Goal: Information Seeking & Learning: Learn about a topic

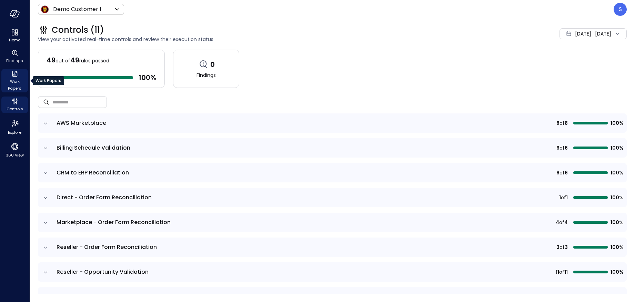
click at [16, 82] on span "Work Papers" at bounding box center [14, 85] width 21 height 14
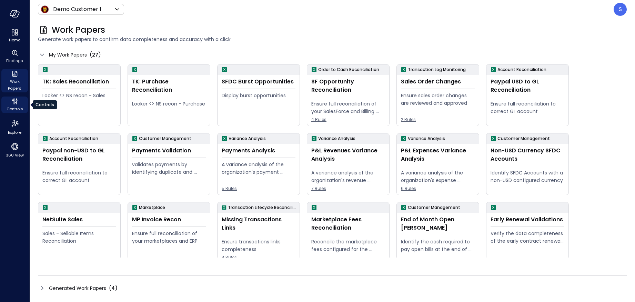
click at [16, 107] on span "Controls" at bounding box center [15, 108] width 17 height 7
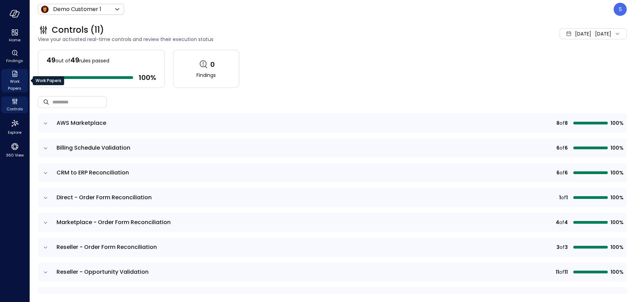
click at [14, 78] on span "Work Papers" at bounding box center [14, 85] width 21 height 14
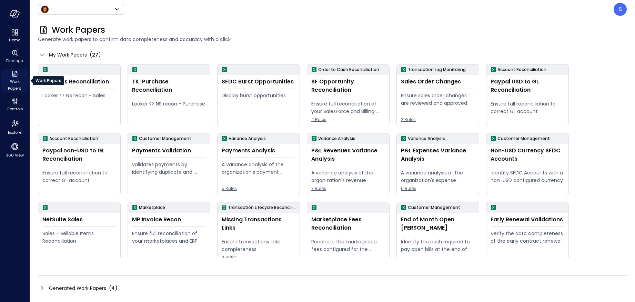
type input "*****"
click at [14, 59] on span "Findings" at bounding box center [14, 60] width 17 height 7
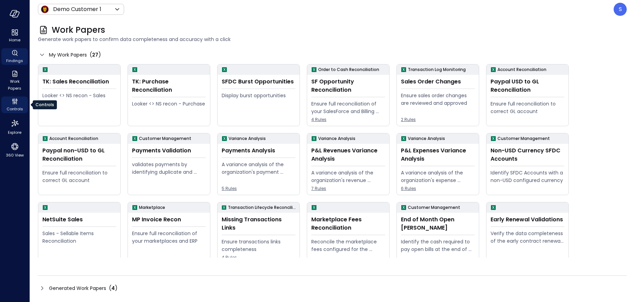
click at [13, 106] on span "Controls" at bounding box center [15, 108] width 17 height 7
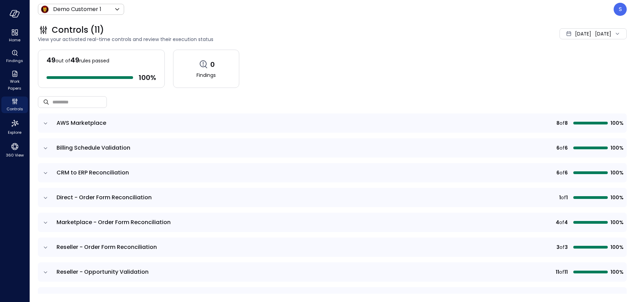
click at [46, 123] on icon "expand row" at bounding box center [45, 123] width 7 height 7
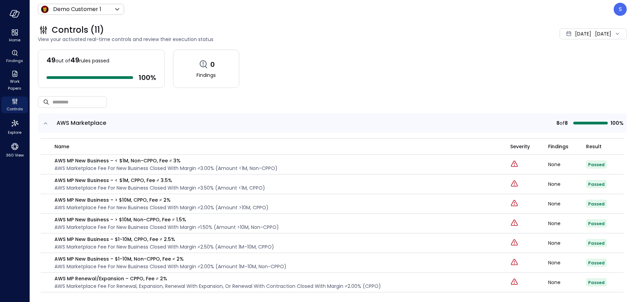
click at [46, 124] on icon "expand row" at bounding box center [45, 123] width 7 height 7
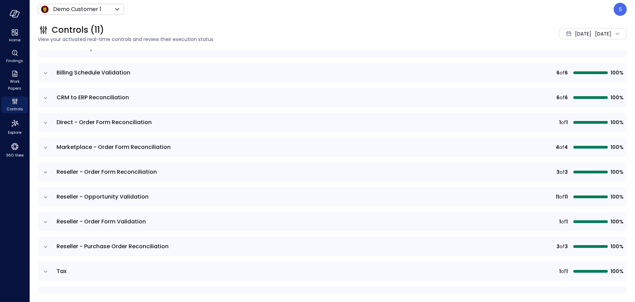
scroll to position [76, 0]
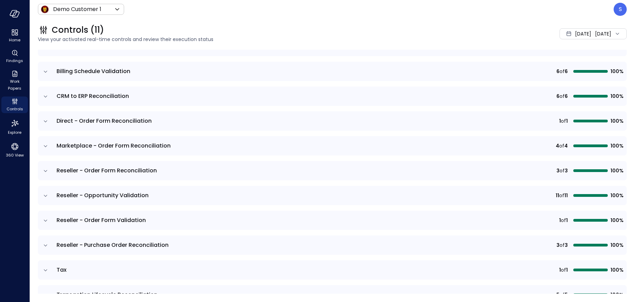
click at [45, 244] on icon "expand row" at bounding box center [45, 245] width 7 height 7
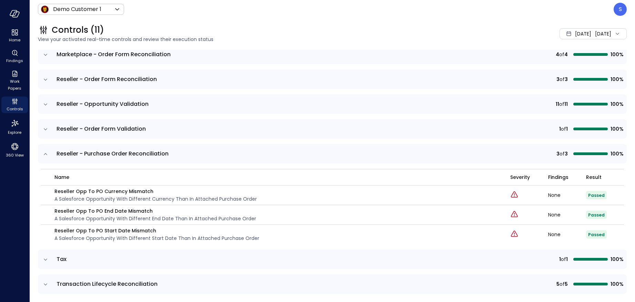
scroll to position [170, 0]
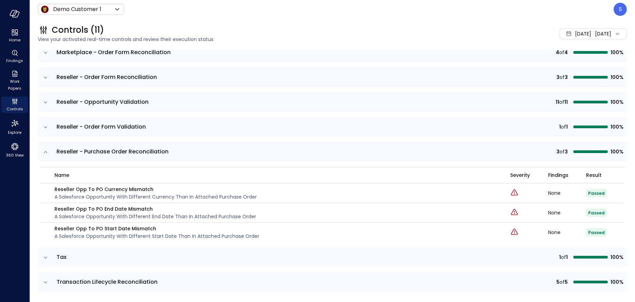
click at [575, 31] on span "[DATE]" at bounding box center [583, 34] width 16 height 8
click at [555, 76] on li "Current Year [DATE]" at bounding box center [572, 75] width 55 height 11
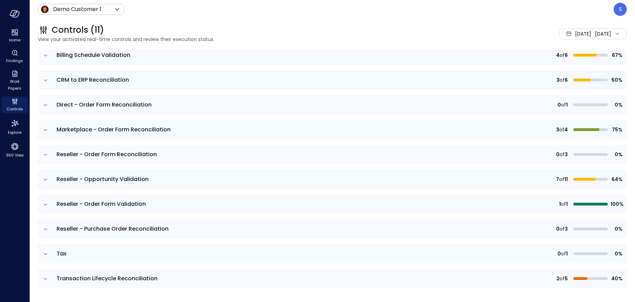
scroll to position [93, 0]
click at [45, 229] on icon "expand row" at bounding box center [45, 229] width 7 height 7
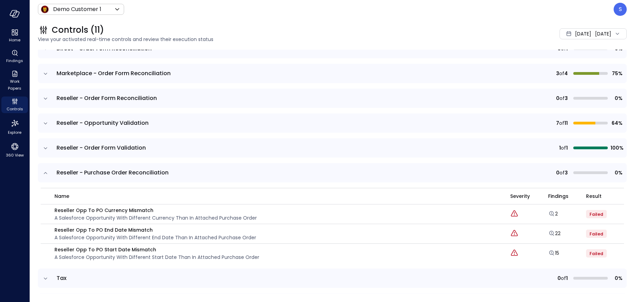
scroll to position [166, 0]
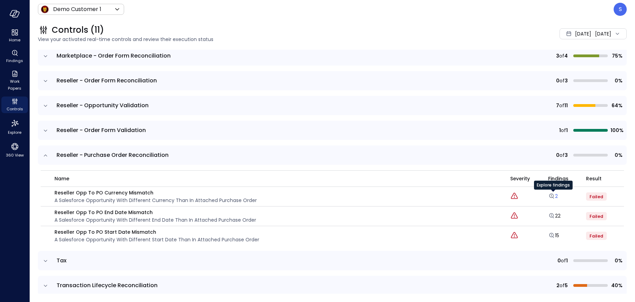
click at [555, 195] on link "2" at bounding box center [553, 196] width 10 height 7
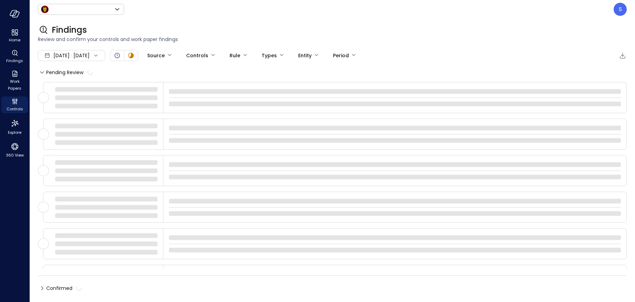
type input "*****"
type input "****"
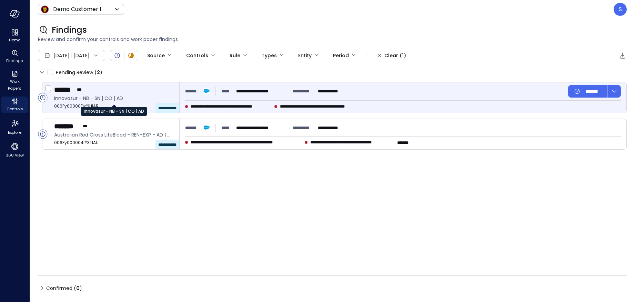
click at [94, 98] on span "Innovasur - NB - SN | CO | AD" at bounding box center [114, 98] width 120 height 8
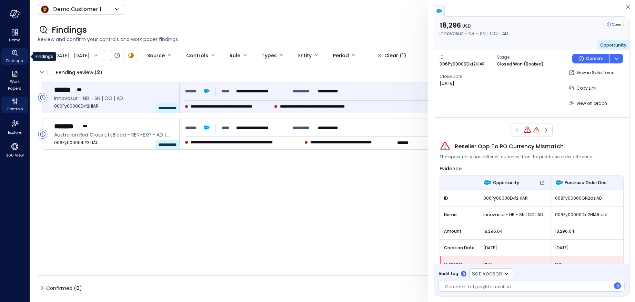
click at [11, 61] on span "Findings" at bounding box center [14, 60] width 17 height 7
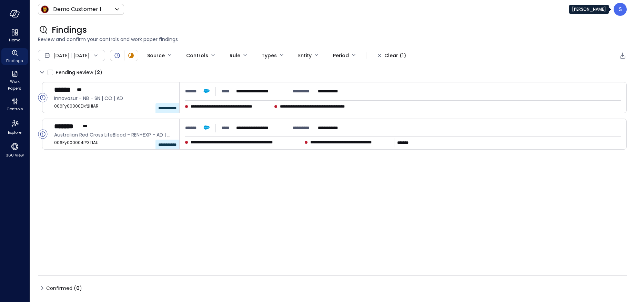
click at [618, 11] on p "S" at bounding box center [619, 9] width 3 height 8
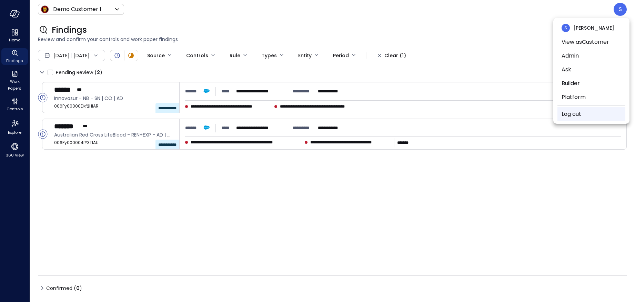
click at [573, 114] on link "Log out" at bounding box center [571, 114] width 20 height 8
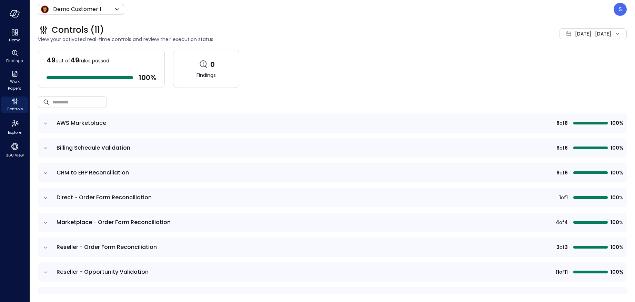
click at [575, 34] on span "Aug 1, 2025" at bounding box center [583, 34] width 16 height 8
click at [556, 74] on li "Current Year 2025" at bounding box center [572, 75] width 55 height 11
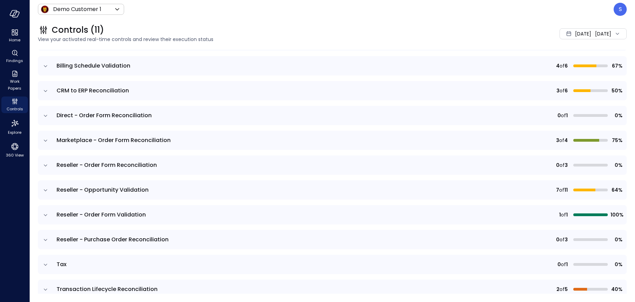
scroll to position [93, 0]
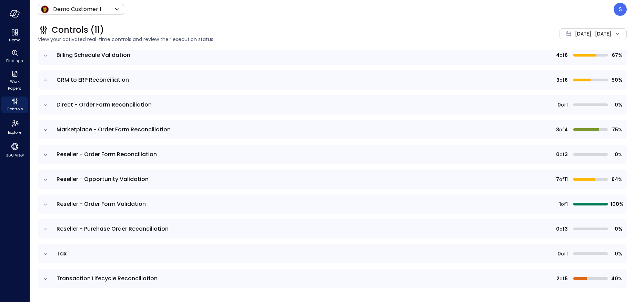
click at [47, 228] on icon "expand row" at bounding box center [45, 229] width 7 height 7
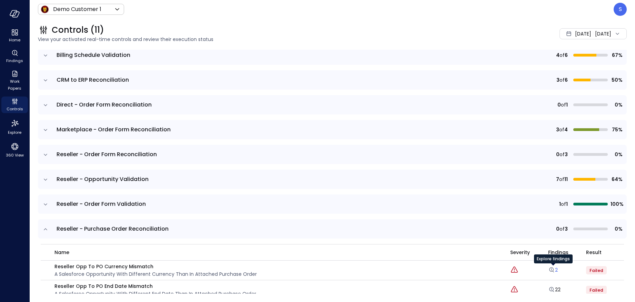
click at [555, 269] on link "2" at bounding box center [553, 269] width 10 height 7
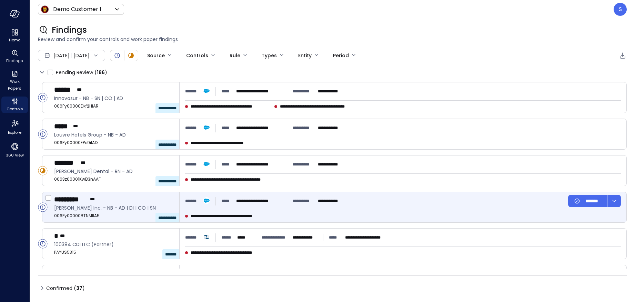
type input "****"
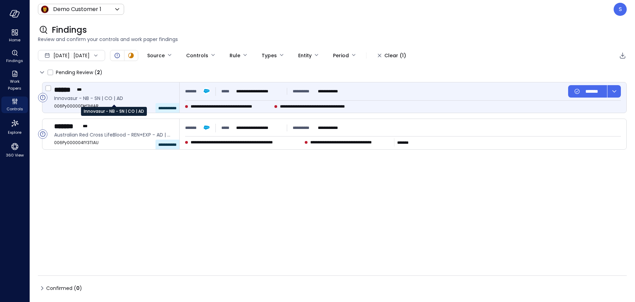
click at [100, 96] on span "Innovasur - NB - SN | CO | AD" at bounding box center [114, 98] width 120 height 8
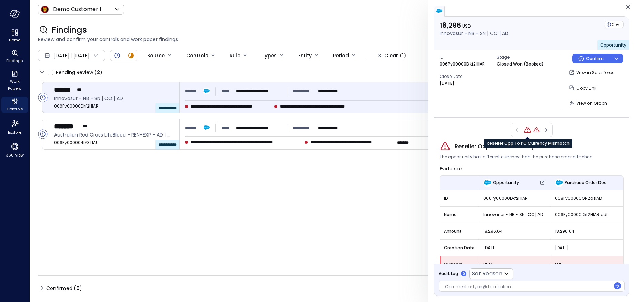
click at [527, 129] on icon "Reseller Opp To PO Currency Mismatch" at bounding box center [527, 129] width 1 height 2
click at [517, 129] on div at bounding box center [531, 130] width 42 height 14
click at [516, 130] on div at bounding box center [531, 130] width 42 height 14
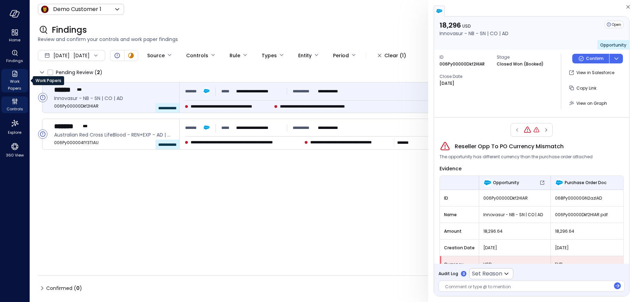
click at [11, 89] on span "Work Papers" at bounding box center [14, 85] width 21 height 14
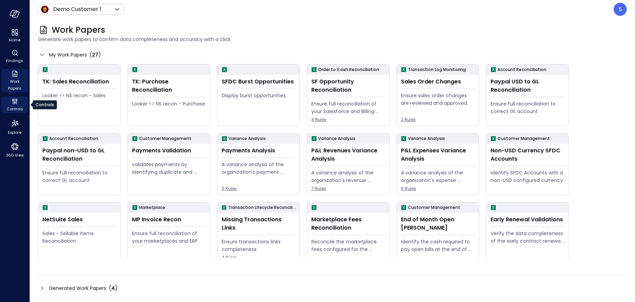
click at [17, 105] on icon "Controls" at bounding box center [15, 101] width 8 height 8
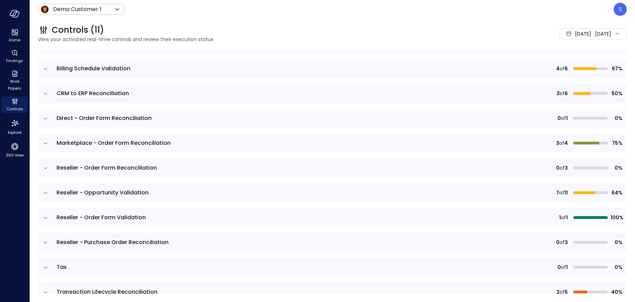
scroll to position [80, 0]
click at [47, 166] on icon "expand row" at bounding box center [45, 167] width 7 height 7
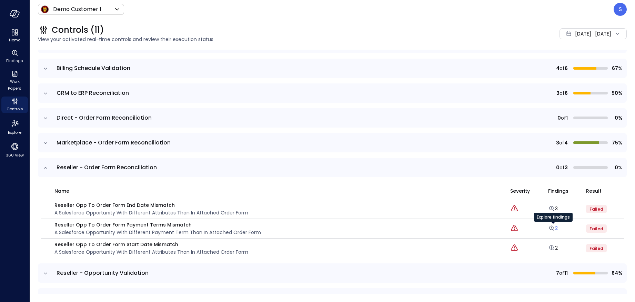
click at [556, 228] on link "2" at bounding box center [553, 228] width 10 height 7
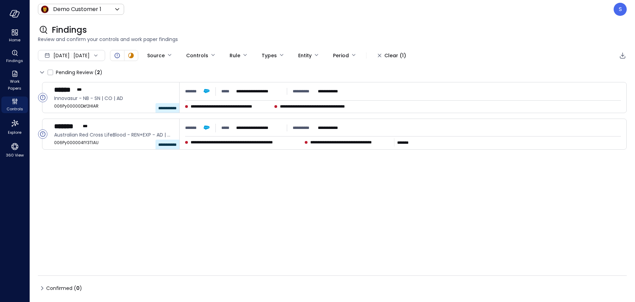
type input "****"
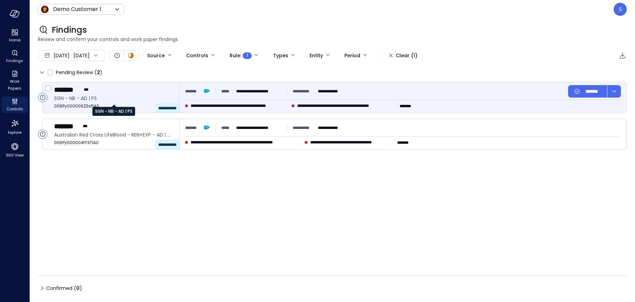
click at [85, 98] on span "SGN - NB - AD | PS" at bounding box center [114, 98] width 120 height 8
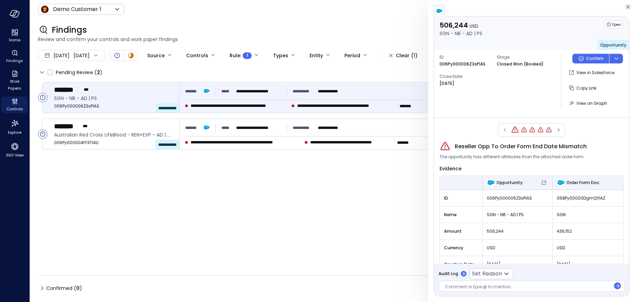
click at [628, 7] on icon "button" at bounding box center [627, 6] width 3 height 3
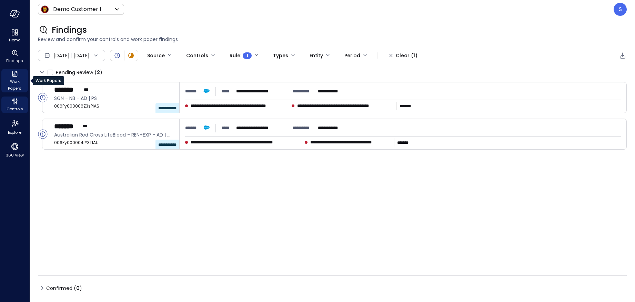
click at [13, 86] on span "Work Papers" at bounding box center [14, 85] width 21 height 14
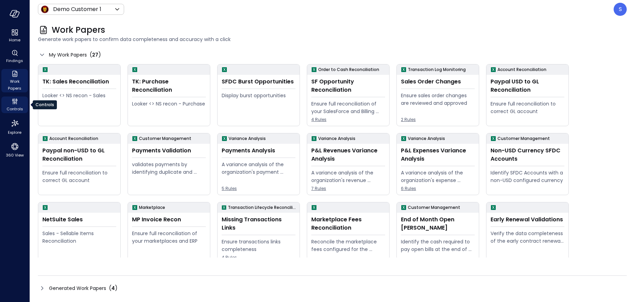
click at [15, 107] on span "Controls" at bounding box center [15, 108] width 17 height 7
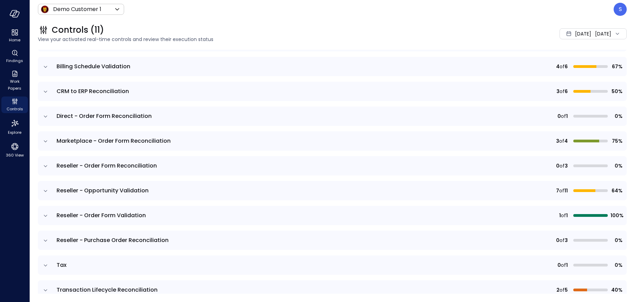
scroll to position [91, 0]
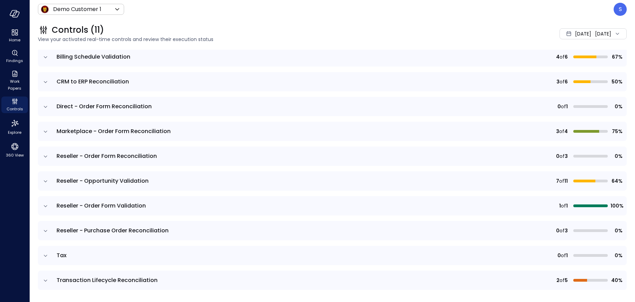
click at [44, 230] on icon "expand row" at bounding box center [45, 231] width 3 height 2
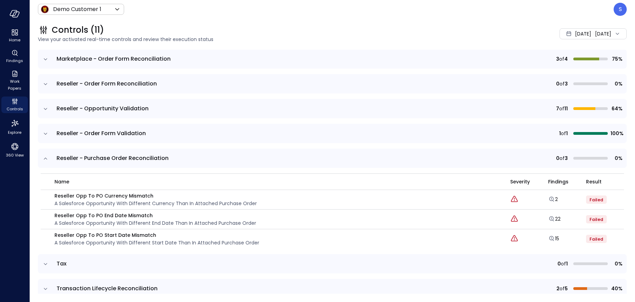
scroll to position [164, 0]
click at [557, 198] on div "2" at bounding box center [567, 199] width 38 height 8
click at [557, 198] on link "2" at bounding box center [553, 198] width 10 height 7
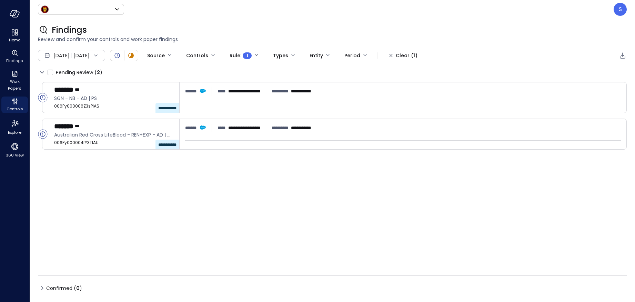
type input "*****"
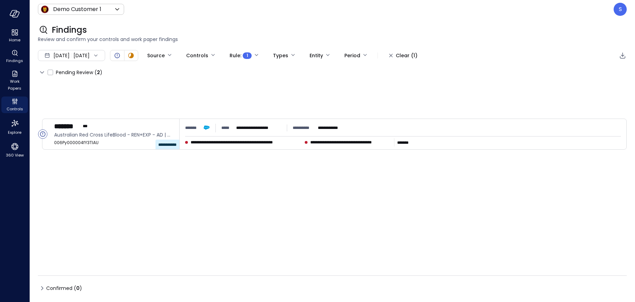
type input "****"
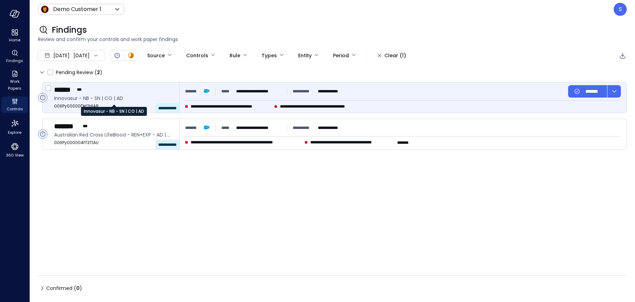
click at [70, 100] on span "Innovasur - NB - SN | CO | AD" at bounding box center [114, 98] width 120 height 8
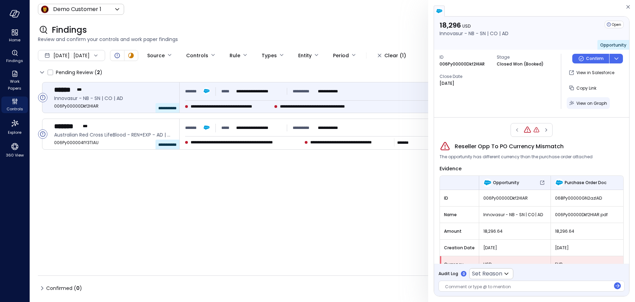
click at [596, 101] on span "View on Graph" at bounding box center [591, 103] width 31 height 6
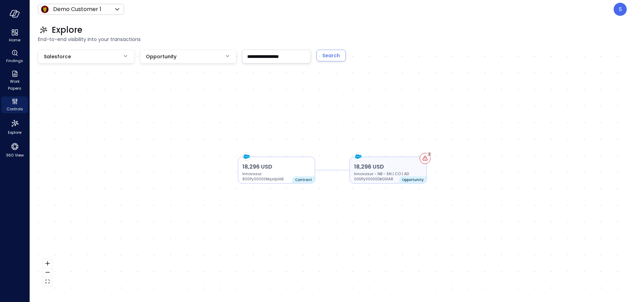
click at [423, 161] on icon at bounding box center [425, 158] width 6 height 6
click at [13, 108] on span "Controls" at bounding box center [15, 108] width 17 height 7
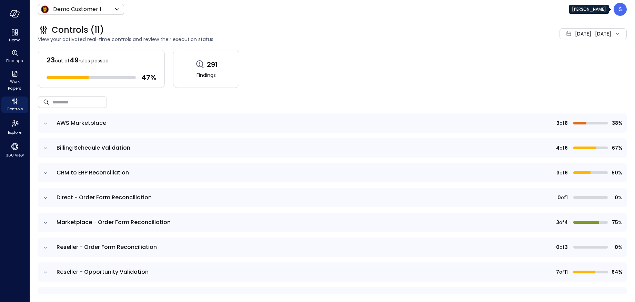
click at [619, 10] on p "S" at bounding box center [619, 9] width 3 height 8
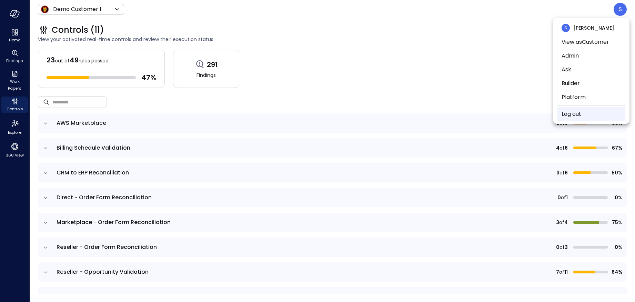
click at [581, 114] on li "Log out" at bounding box center [591, 114] width 68 height 14
click at [566, 112] on link "Log out" at bounding box center [571, 114] width 20 height 8
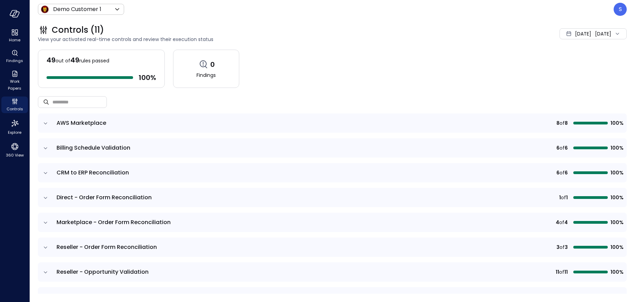
click at [575, 31] on span "[DATE]" at bounding box center [583, 34] width 16 height 8
click at [560, 74] on li "Current Year [DATE]" at bounding box center [572, 75] width 55 height 11
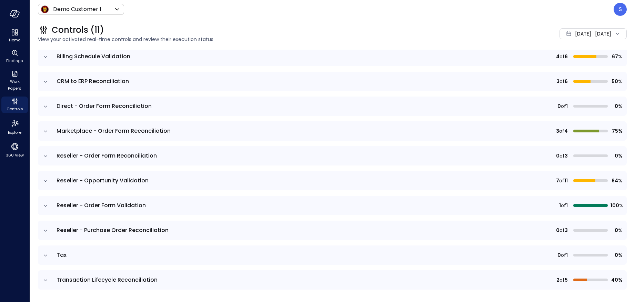
scroll to position [93, 0]
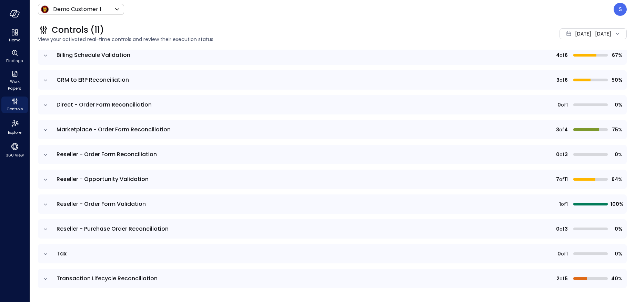
click at [44, 229] on icon "expand row" at bounding box center [45, 229] width 7 height 7
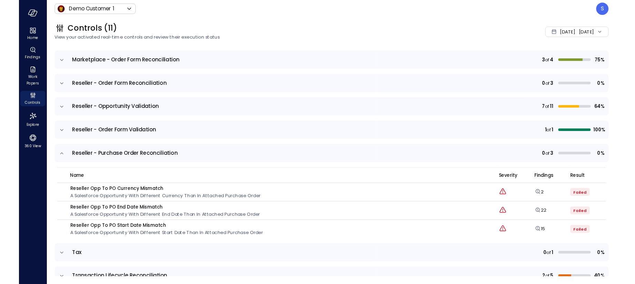
scroll to position [173, 0]
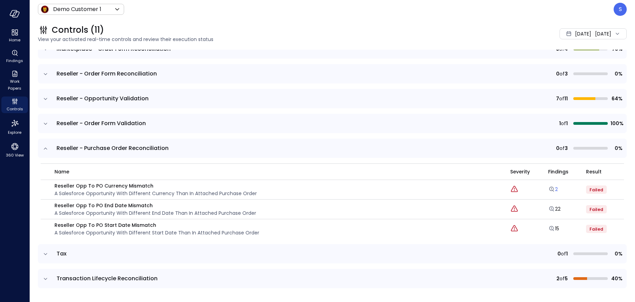
click at [556, 188] on link "2" at bounding box center [553, 189] width 10 height 7
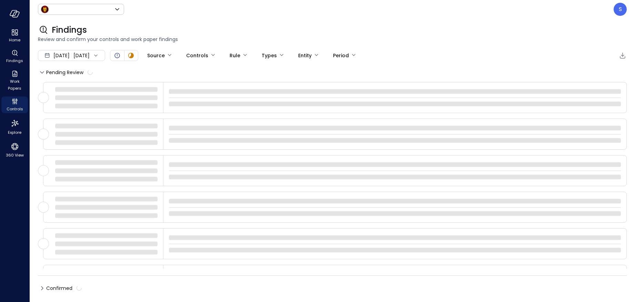
type input "*****"
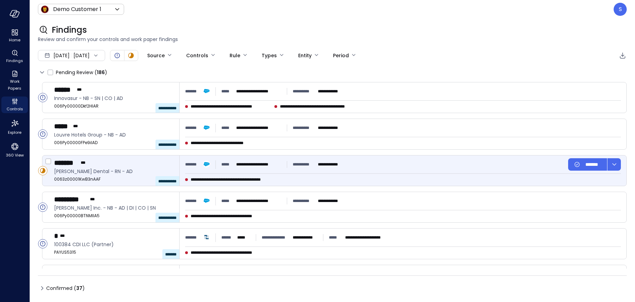
type input "****"
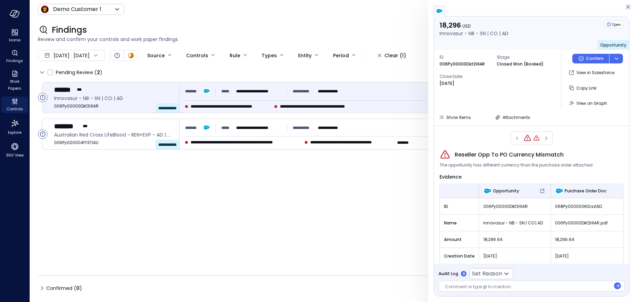
click at [626, 6] on icon "button" at bounding box center [627, 7] width 7 height 8
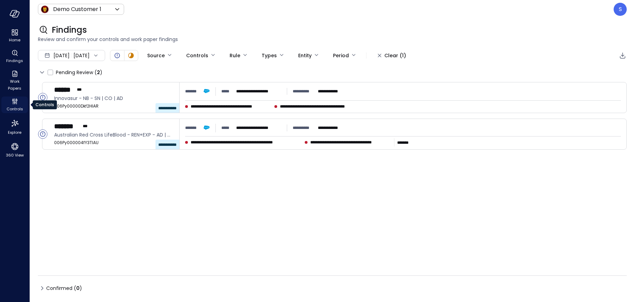
click at [15, 105] on span "Controls" at bounding box center [15, 108] width 17 height 7
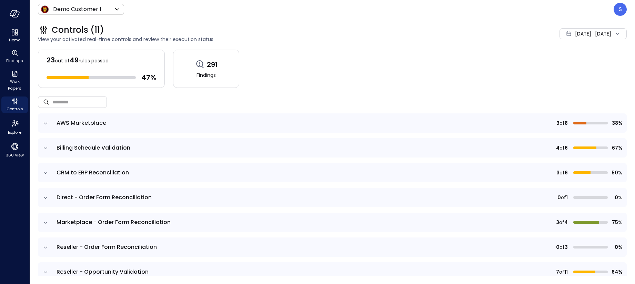
click at [45, 122] on icon "expand row" at bounding box center [45, 123] width 7 height 7
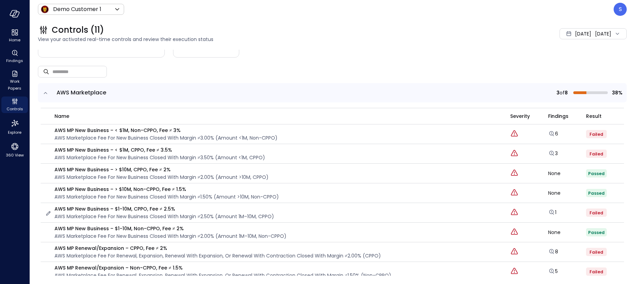
scroll to position [29, 0]
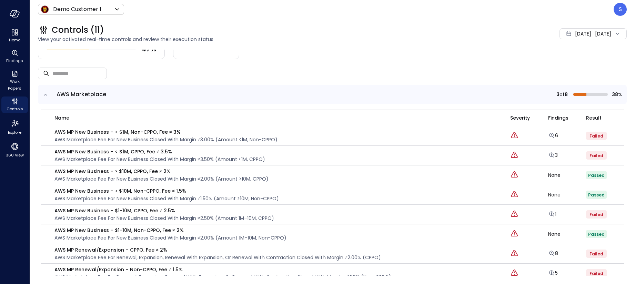
click at [43, 96] on icon "expand row" at bounding box center [45, 94] width 7 height 7
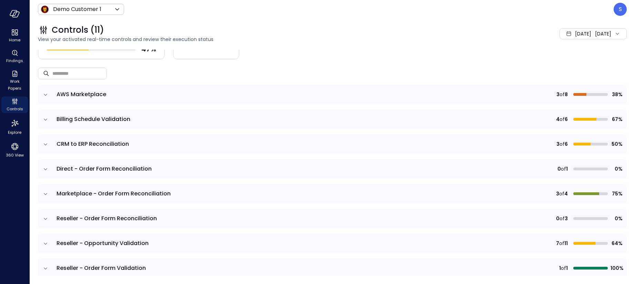
click at [45, 119] on icon "expand row" at bounding box center [45, 120] width 3 height 2
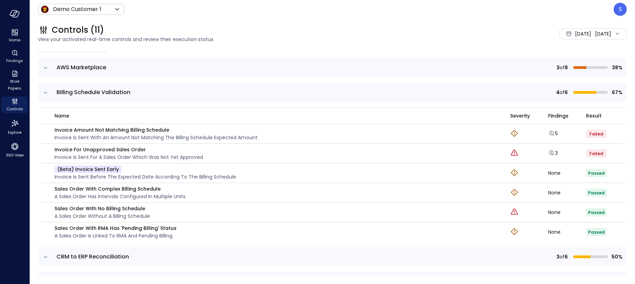
scroll to position [43, 0]
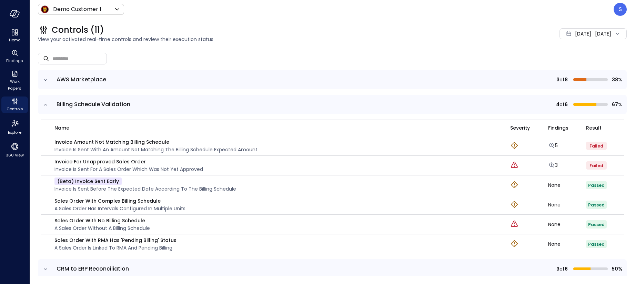
click at [46, 105] on icon "expand row" at bounding box center [45, 104] width 7 height 7
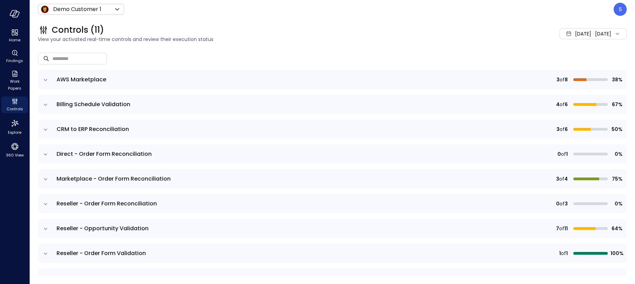
click at [45, 130] on icon "expand row" at bounding box center [45, 129] width 3 height 2
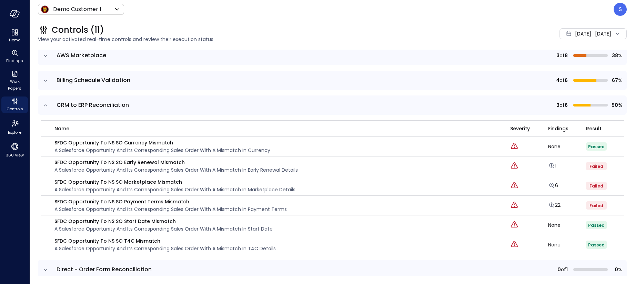
scroll to position [62, 0]
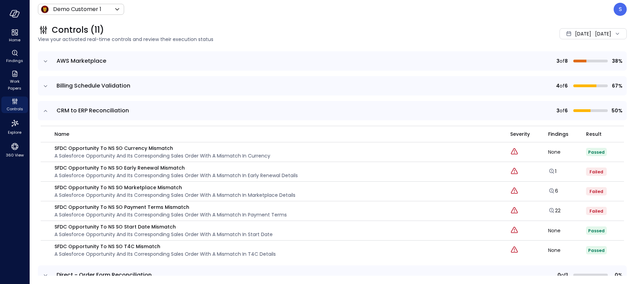
click at [46, 111] on icon "expand row" at bounding box center [45, 110] width 7 height 7
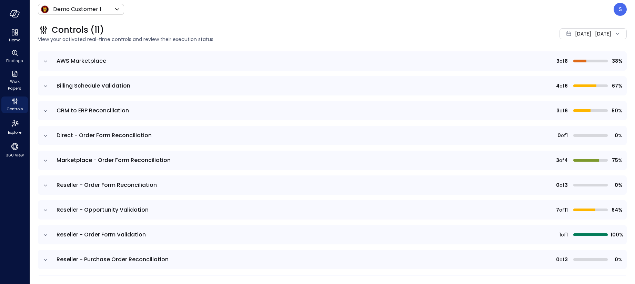
click at [45, 161] on icon "expand row" at bounding box center [45, 160] width 7 height 7
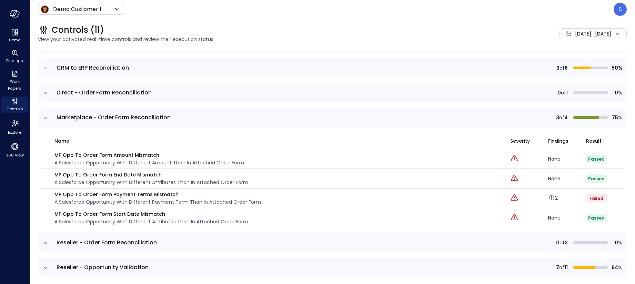
scroll to position [104, 0]
click at [556, 199] on link "2" at bounding box center [553, 198] width 10 height 7
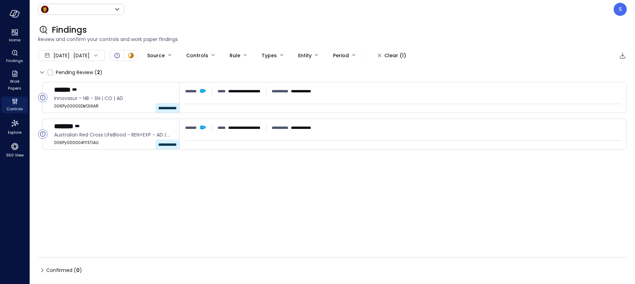
type input "*****"
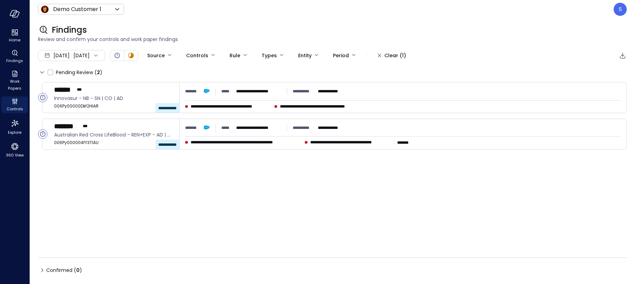
type input "****"
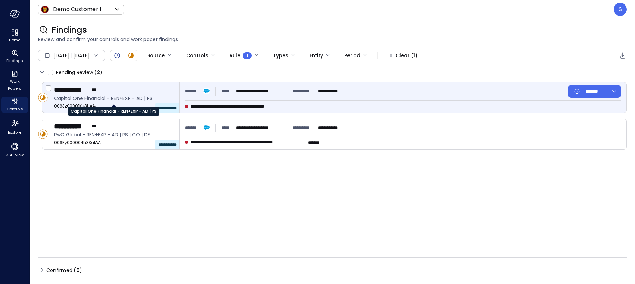
click at [90, 95] on span "Capital One Financial - REN+EXP - AD | PS" at bounding box center [114, 98] width 120 height 8
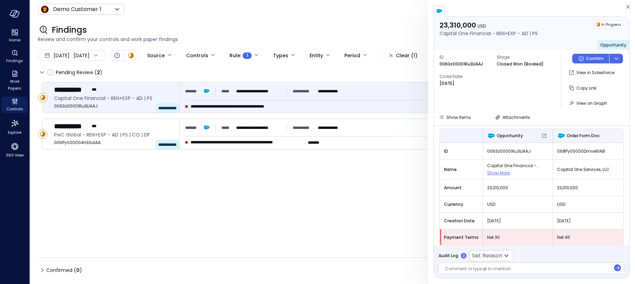
scroll to position [41, 0]
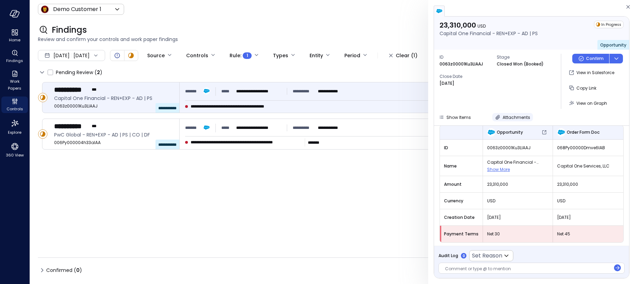
click at [497, 117] on icon "button" at bounding box center [497, 117] width 4 height 4
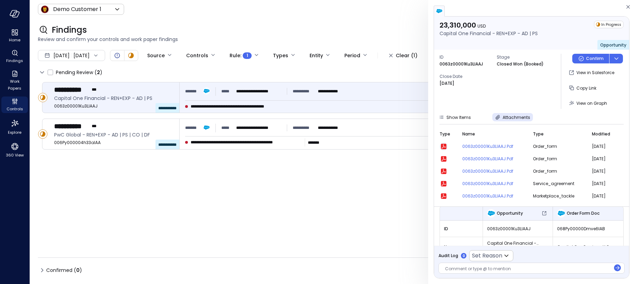
click at [444, 145] on icon "button" at bounding box center [444, 147] width 6 height 6
click at [461, 267] on div at bounding box center [527, 269] width 165 height 7
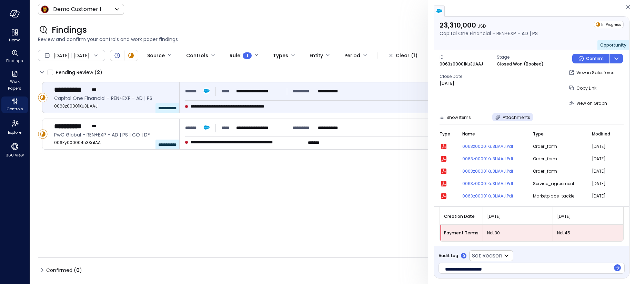
scroll to position [13, 0]
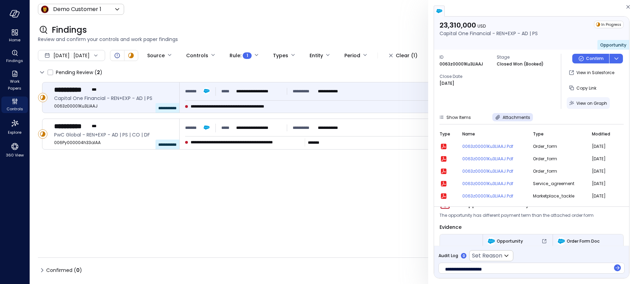
click at [589, 103] on span "View on Graph" at bounding box center [591, 103] width 31 height 6
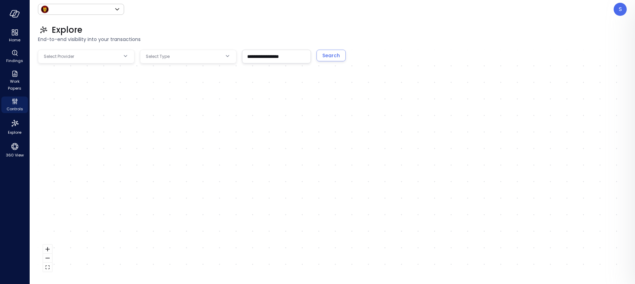
type input "*****"
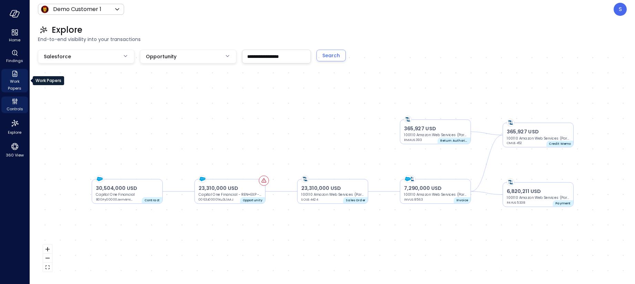
click at [16, 81] on span "Work Papers" at bounding box center [14, 85] width 21 height 14
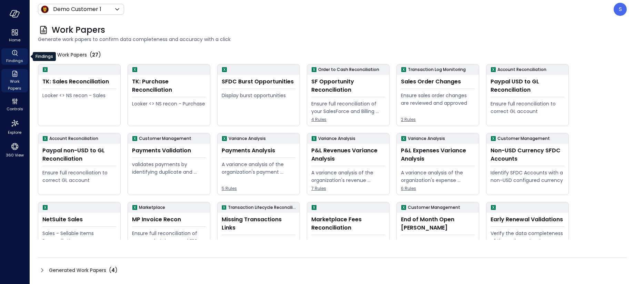
click at [15, 58] on span "Findings" at bounding box center [14, 60] width 17 height 7
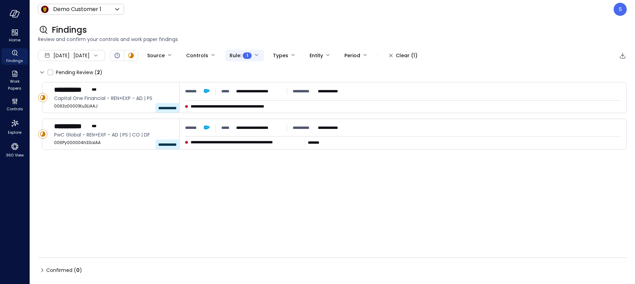
click at [278, 55] on body "**********" at bounding box center [317, 142] width 635 height 284
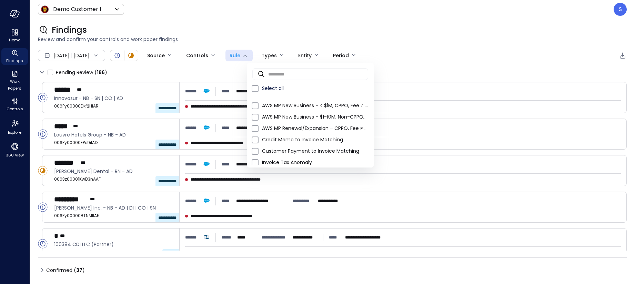
click at [416, 31] on div at bounding box center [317, 142] width 635 height 284
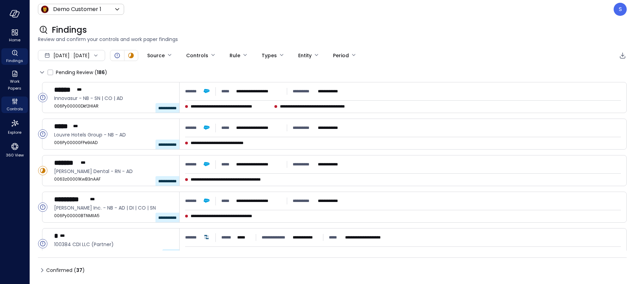
click at [12, 107] on span "Controls" at bounding box center [15, 108] width 17 height 7
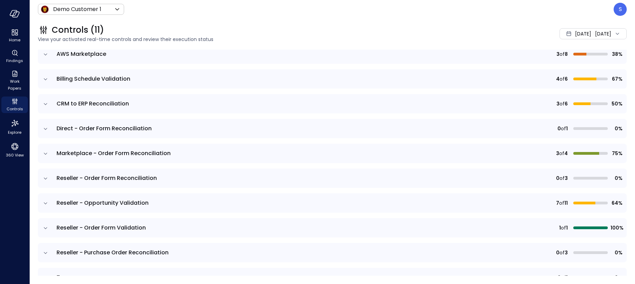
scroll to position [91, 0]
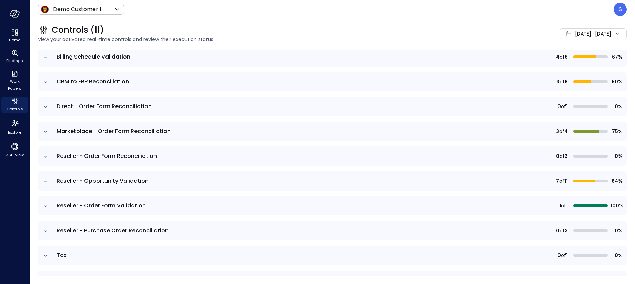
click at [45, 182] on icon "expand row" at bounding box center [45, 181] width 3 height 2
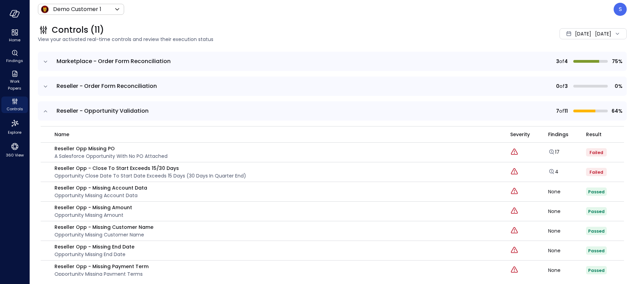
scroll to position [162, 0]
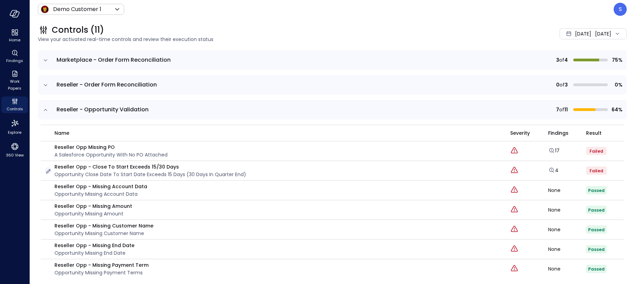
click at [48, 172] on icon "button" at bounding box center [48, 171] width 7 height 7
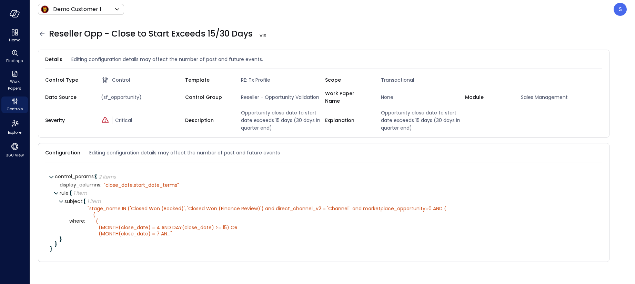
click at [42, 32] on icon at bounding box center [42, 34] width 8 height 8
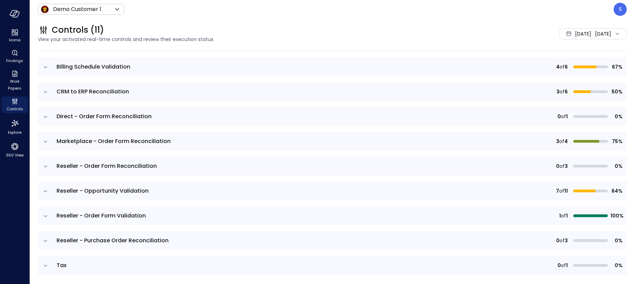
scroll to position [111, 0]
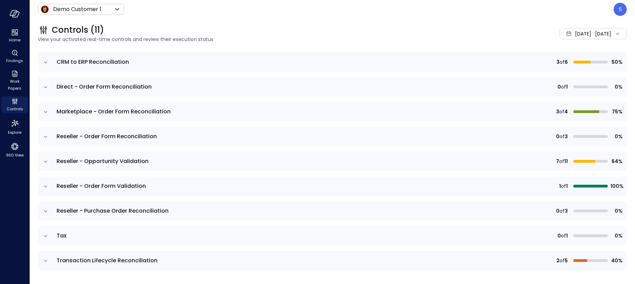
click at [44, 185] on icon "expand row" at bounding box center [45, 186] width 7 height 7
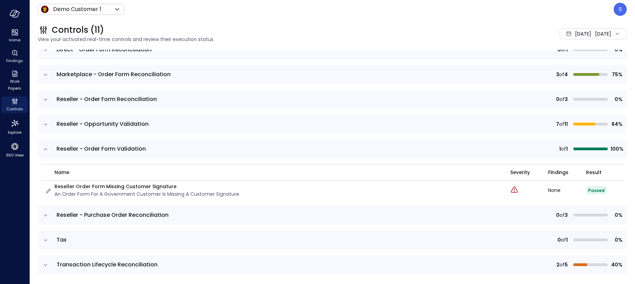
scroll to position [152, 0]
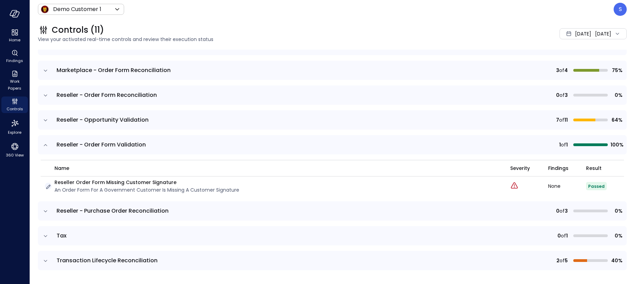
click at [46, 185] on icon "button" at bounding box center [48, 186] width 7 height 7
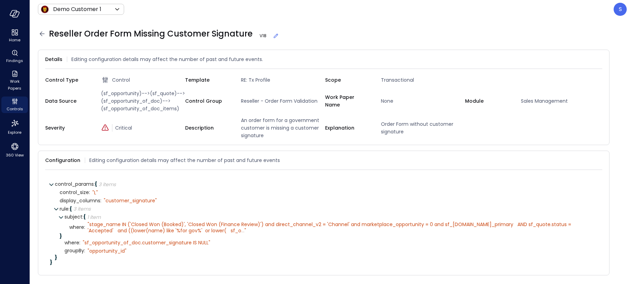
click at [42, 31] on icon at bounding box center [42, 34] width 8 height 8
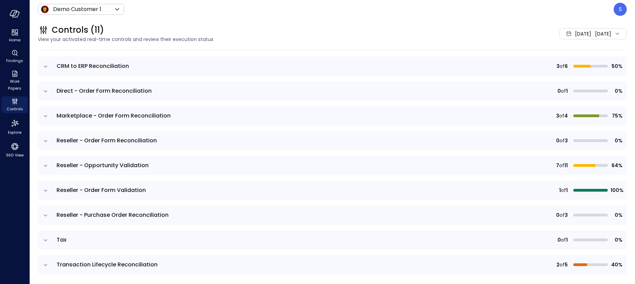
scroll to position [111, 0]
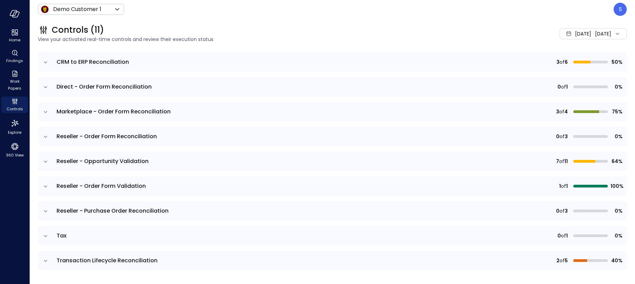
click at [45, 236] on icon "expand row" at bounding box center [45, 236] width 7 height 7
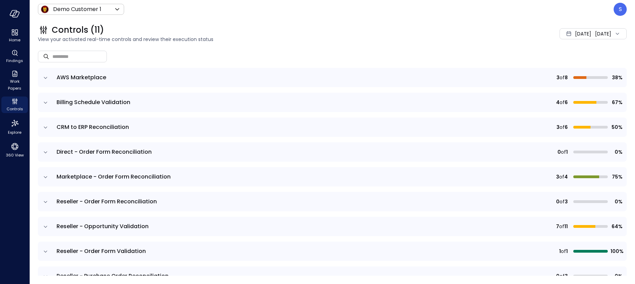
scroll to position [44, 0]
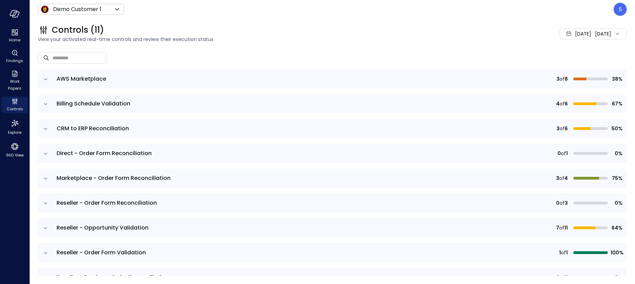
click at [45, 227] on icon "expand row" at bounding box center [45, 228] width 7 height 7
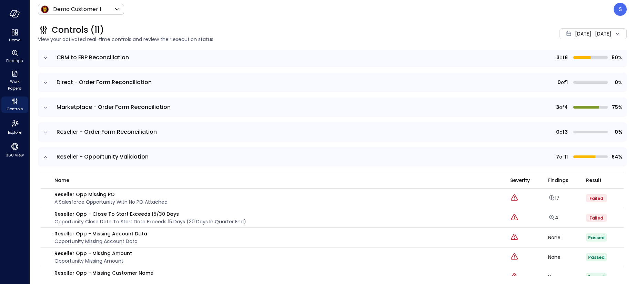
scroll to position [120, 0]
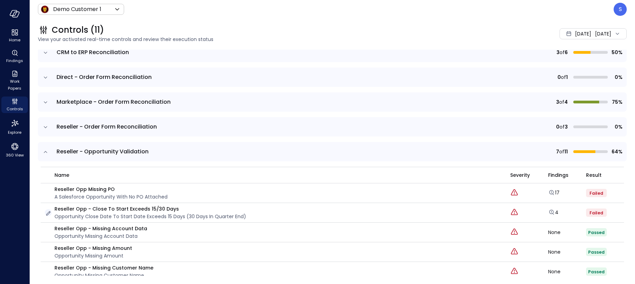
click at [48, 212] on icon "button" at bounding box center [48, 213] width 7 height 7
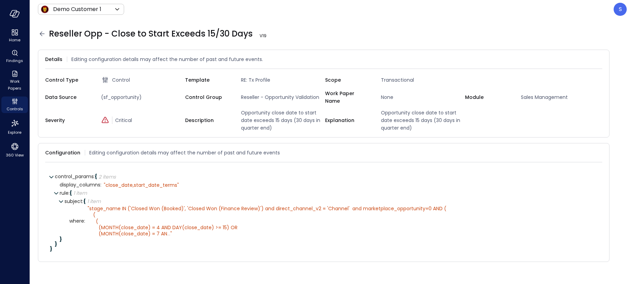
click at [41, 35] on icon at bounding box center [42, 33] width 5 height 4
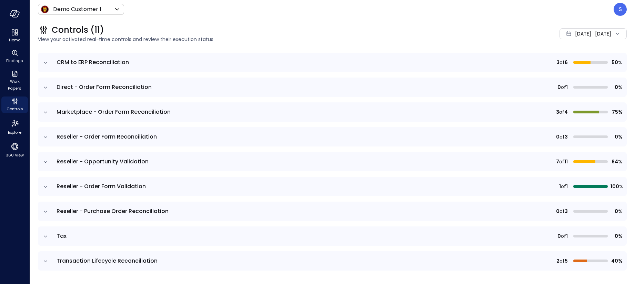
scroll to position [111, 0]
click at [45, 212] on icon "expand row" at bounding box center [45, 211] width 3 height 2
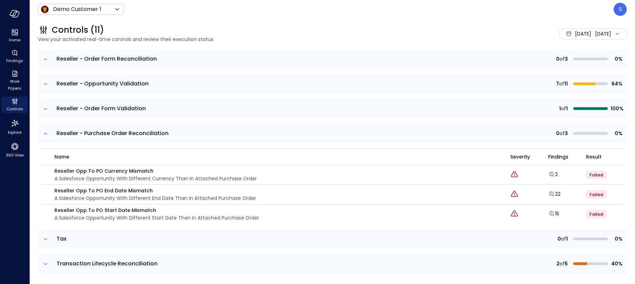
scroll to position [191, 0]
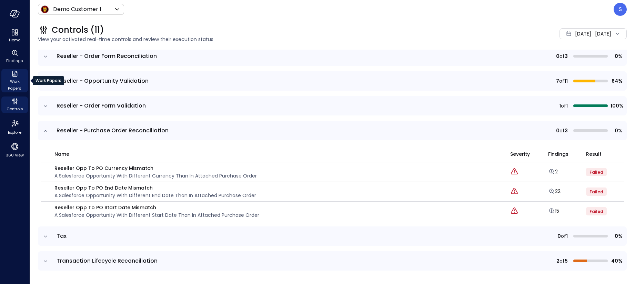
click at [12, 80] on span "Work Papers" at bounding box center [14, 85] width 21 height 14
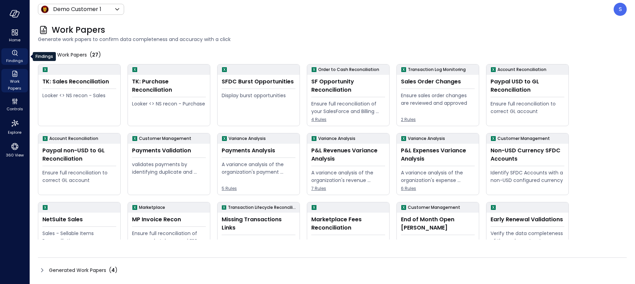
click at [14, 56] on icon "Findings" at bounding box center [15, 53] width 8 height 8
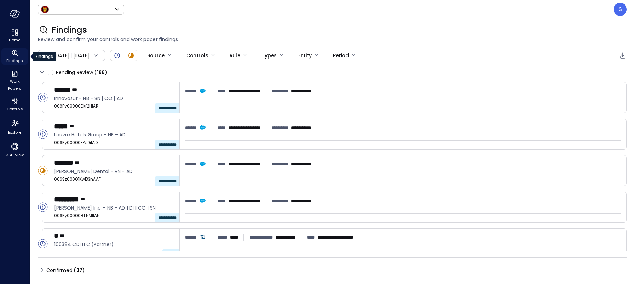
type input "*****"
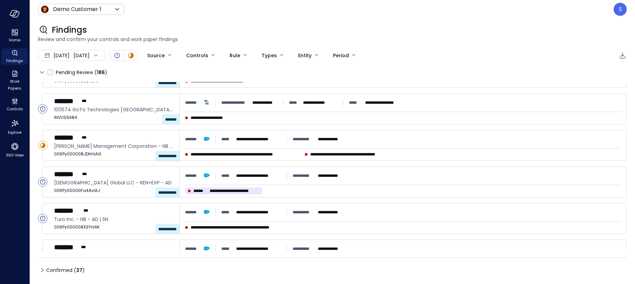
scroll to position [202, 0]
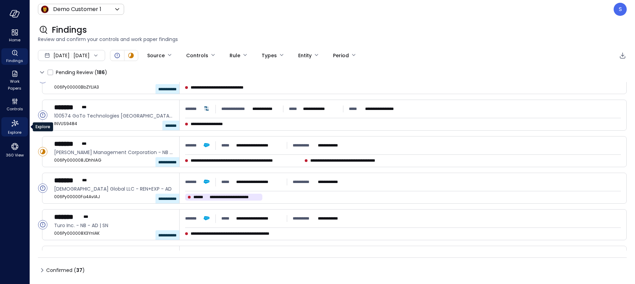
click at [14, 132] on span "Explore" at bounding box center [14, 132] width 13 height 7
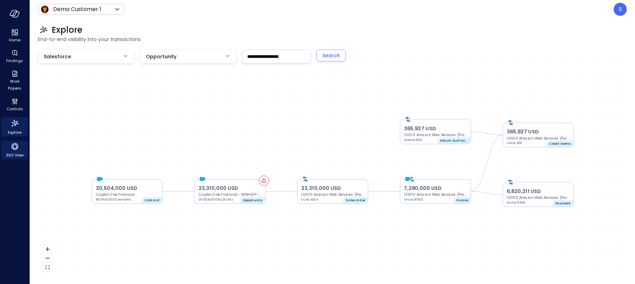
click at [17, 150] on icon "360 View" at bounding box center [15, 146] width 10 height 10
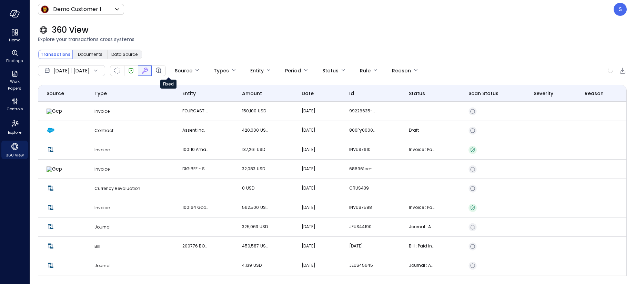
click at [149, 70] on icon "Fixed" at bounding box center [145, 70] width 8 height 8
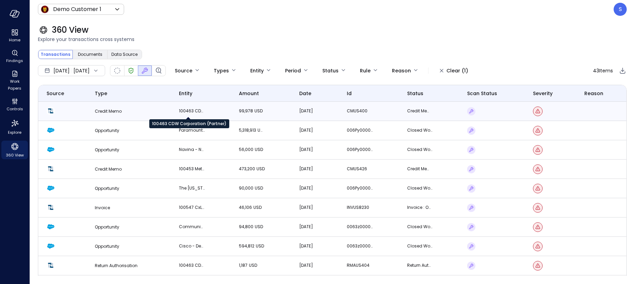
click at [194, 108] on p "100463 CDW Corporation (Partner)" at bounding box center [192, 110] width 26 height 7
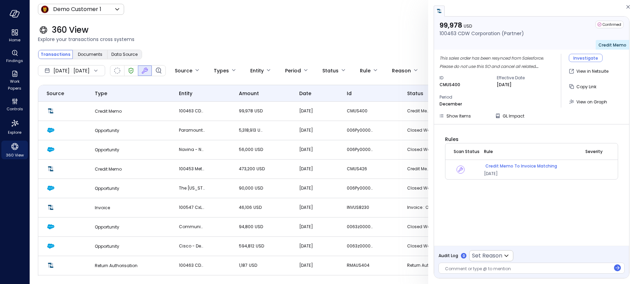
click at [497, 166] on p "Credit Memo to Invoice Matching" at bounding box center [521, 166] width 72 height 7
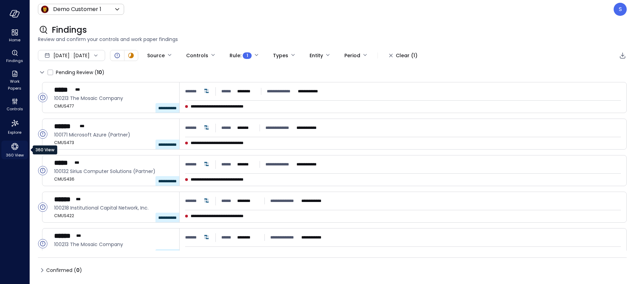
click at [13, 148] on icon "360 View" at bounding box center [15, 146] width 10 height 10
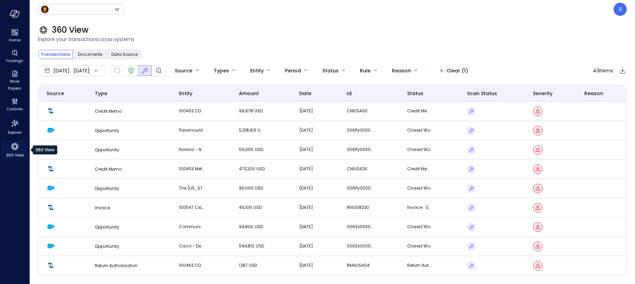
type input "*****"
click at [142, 131] on td "Opportunity" at bounding box center [128, 130] width 84 height 19
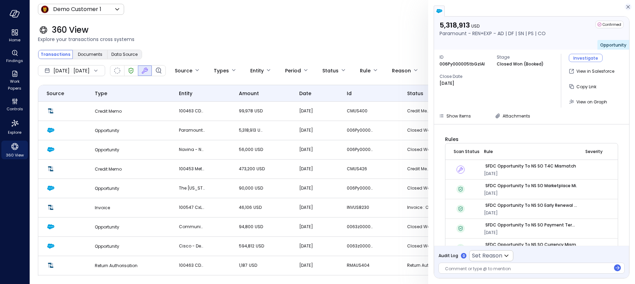
click at [628, 7] on icon "button" at bounding box center [627, 6] width 3 height 3
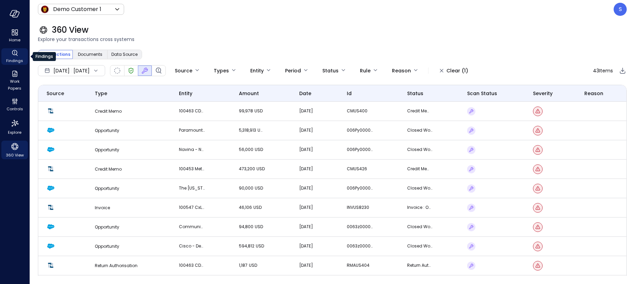
click at [14, 59] on span "Findings" at bounding box center [14, 60] width 17 height 7
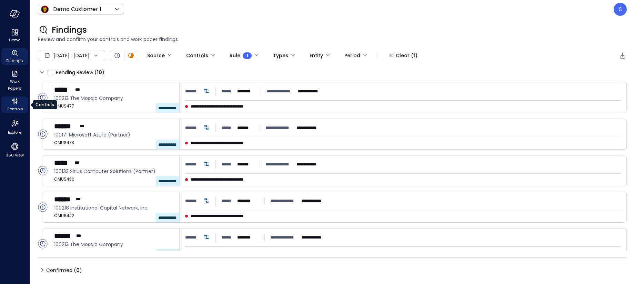
click at [15, 106] on span "Controls" at bounding box center [15, 108] width 17 height 7
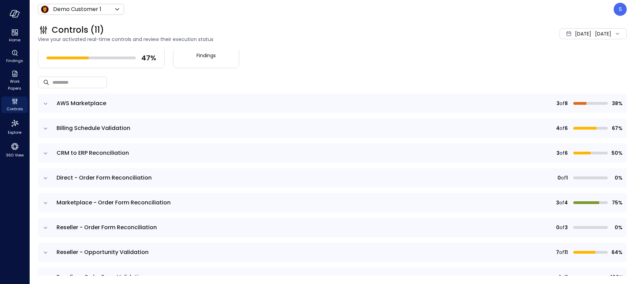
scroll to position [17, 0]
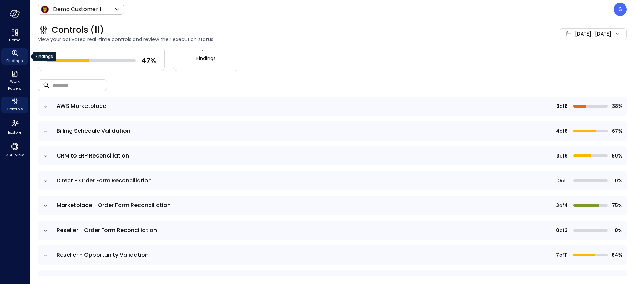
click at [16, 53] on icon "Findings" at bounding box center [15, 53] width 8 height 8
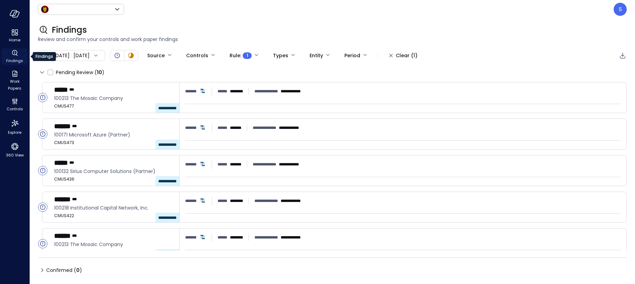
type input "*****"
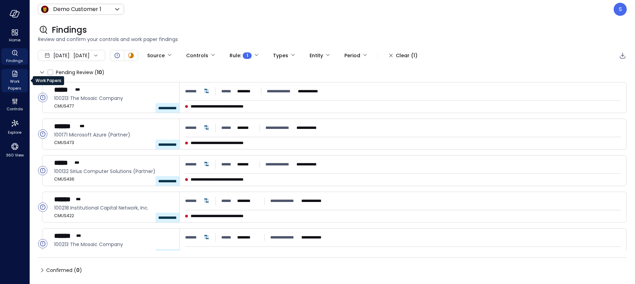
click at [14, 83] on span "Work Papers" at bounding box center [14, 85] width 21 height 14
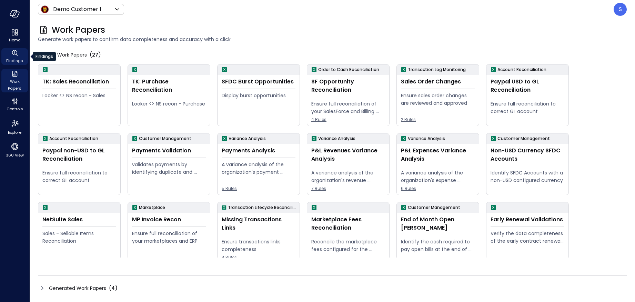
click at [14, 56] on icon "Findings" at bounding box center [15, 53] width 8 height 8
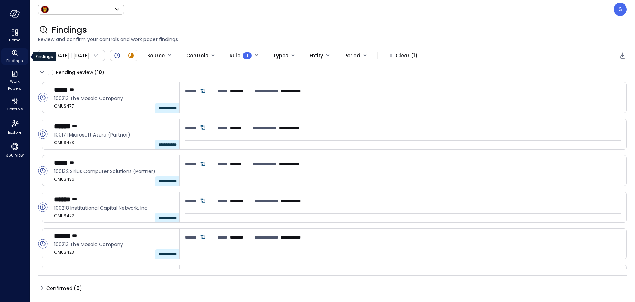
type input "*****"
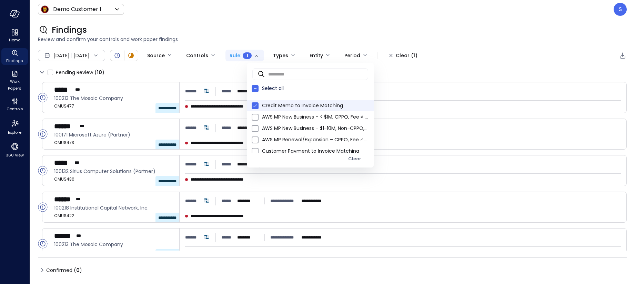
click at [277, 55] on body "**********" at bounding box center [317, 142] width 635 height 284
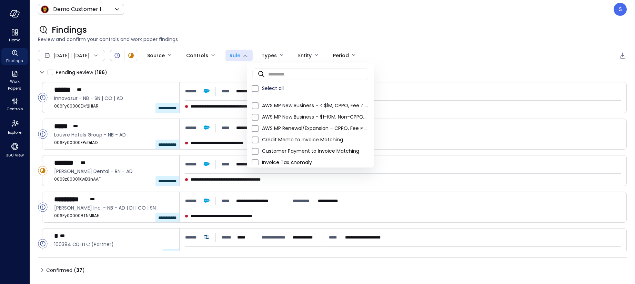
click at [248, 34] on div at bounding box center [317, 142] width 635 height 284
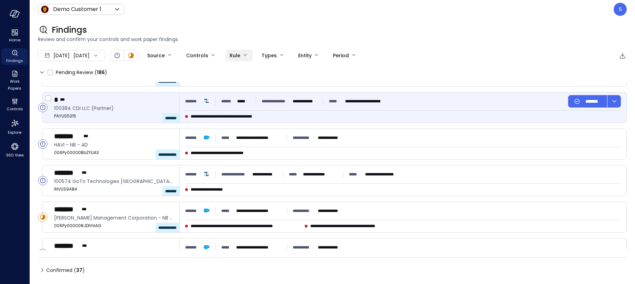
scroll to position [137, 0]
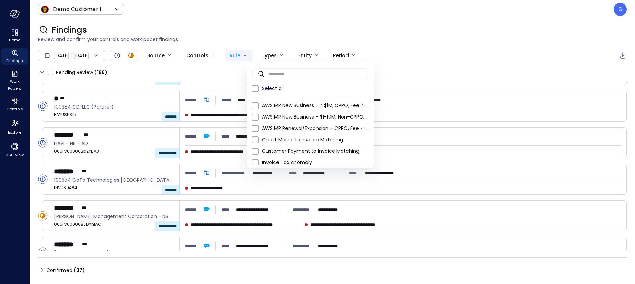
click at [267, 54] on body "**********" at bounding box center [317, 142] width 635 height 284
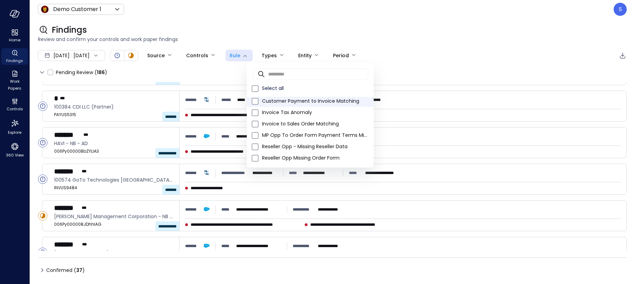
scroll to position [53, 0]
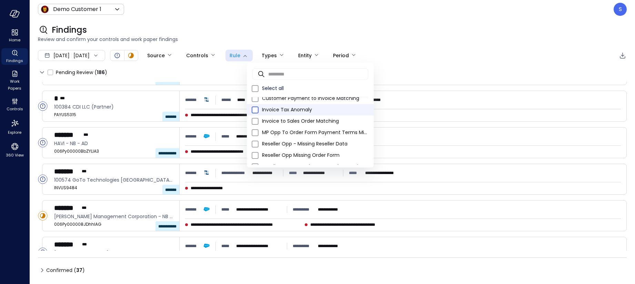
type input "**"
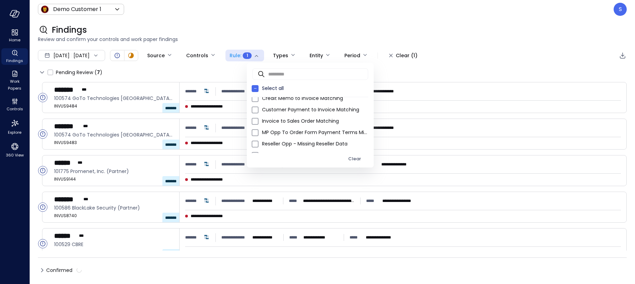
click at [318, 15] on div at bounding box center [317, 142] width 635 height 284
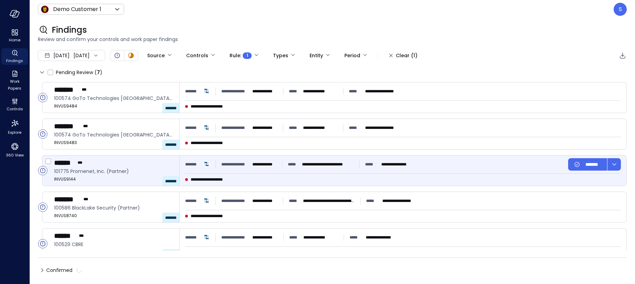
click at [221, 178] on span "**********" at bounding box center [212, 179] width 43 height 7
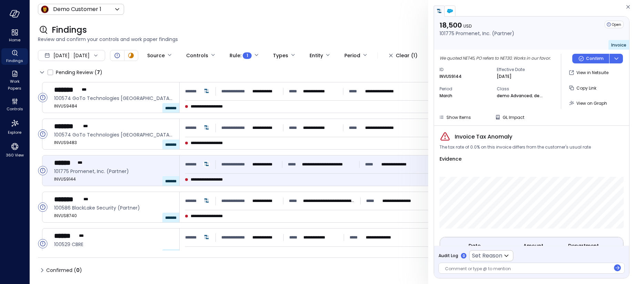
scroll to position [52, 0]
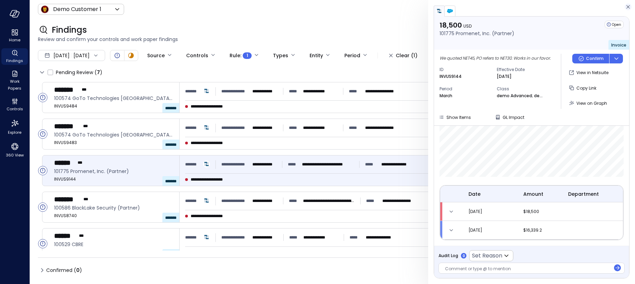
click at [628, 6] on icon "button" at bounding box center [627, 7] width 7 height 8
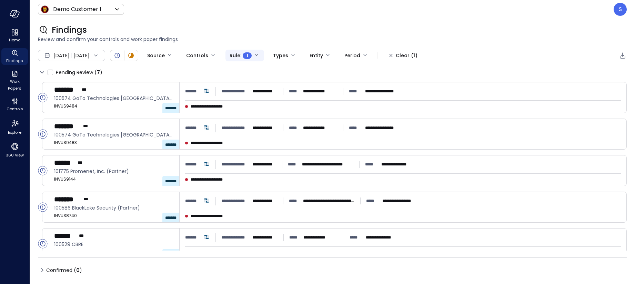
click at [280, 54] on body "**********" at bounding box center [317, 142] width 635 height 284
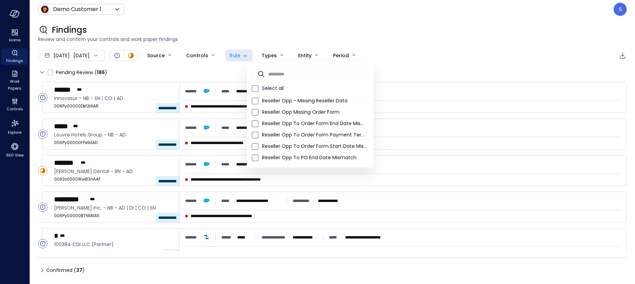
scroll to position [93, 0]
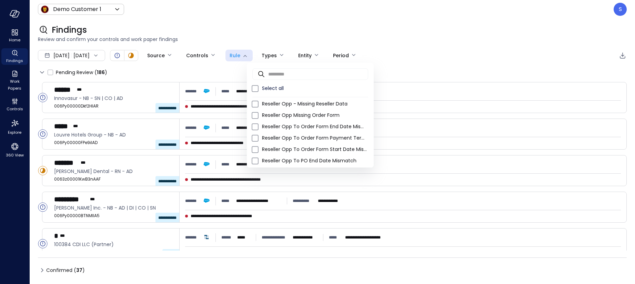
click at [222, 28] on div at bounding box center [317, 142] width 635 height 284
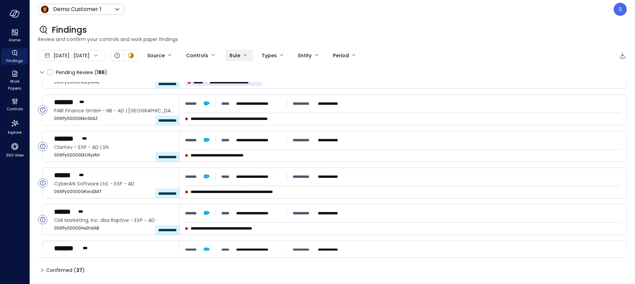
scroll to position [502, 0]
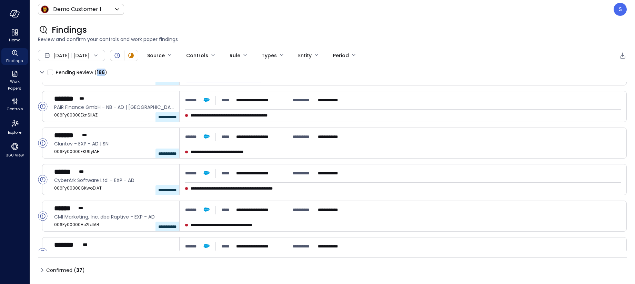
drag, startPoint x: 97, startPoint y: 72, endPoint x: 104, endPoint y: 72, distance: 6.9
click at [104, 72] on span "186" at bounding box center [101, 72] width 8 height 7
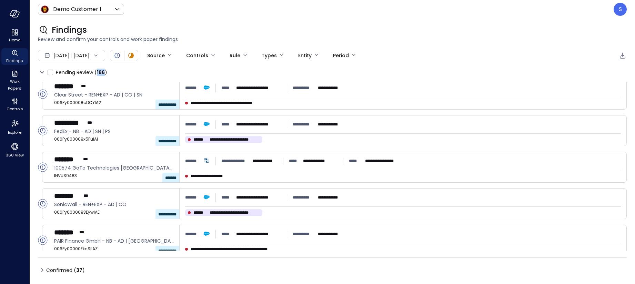
scroll to position [370, 0]
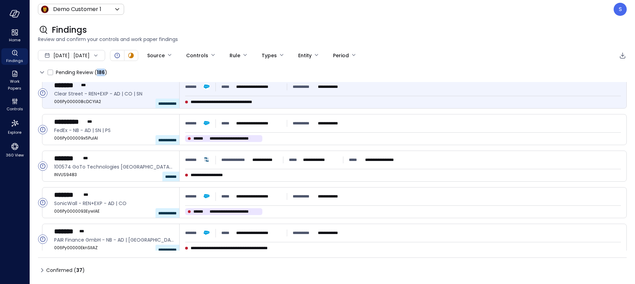
click at [106, 93] on span "Clear Street - REN+EXP - AD | CO | SN" at bounding box center [114, 94] width 120 height 8
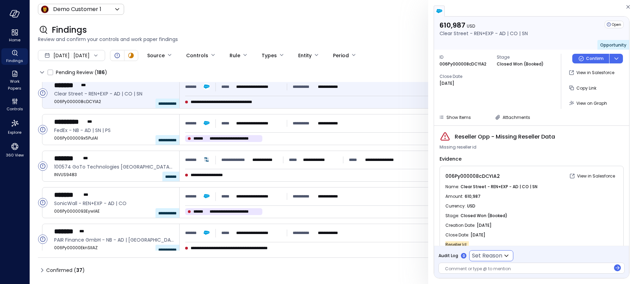
click at [507, 255] on icon at bounding box center [506, 255] width 8 height 8
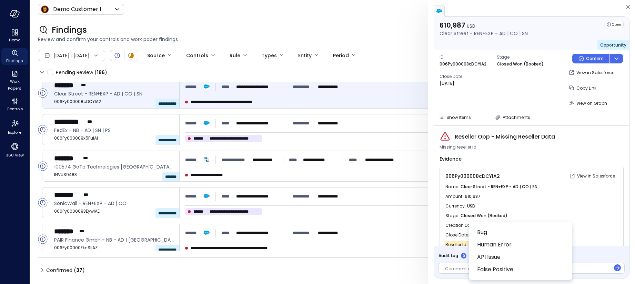
click at [458, 266] on div at bounding box center [317, 142] width 635 height 284
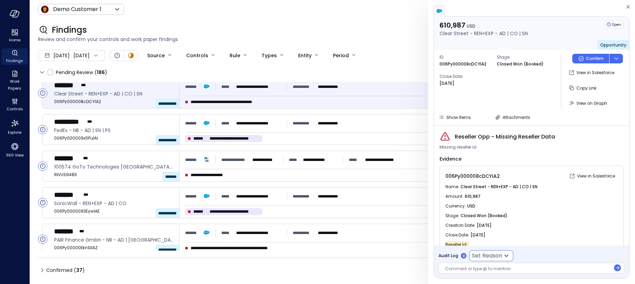
click at [458, 266] on div at bounding box center [527, 269] width 165 height 7
click at [508, 254] on icon at bounding box center [506, 255] width 8 height 8
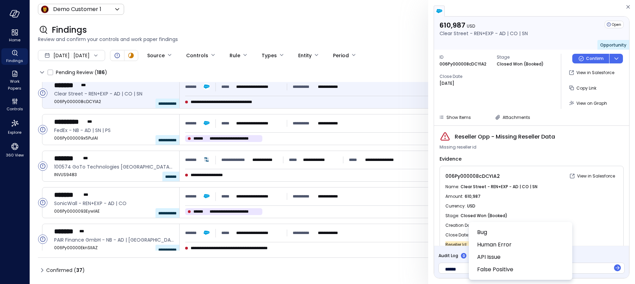
click at [568, 210] on div at bounding box center [317, 142] width 635 height 284
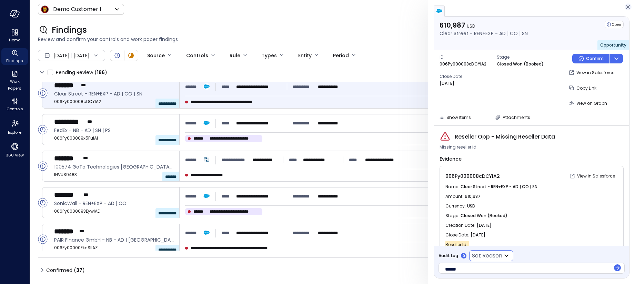
click at [627, 7] on icon "button" at bounding box center [627, 6] width 3 height 3
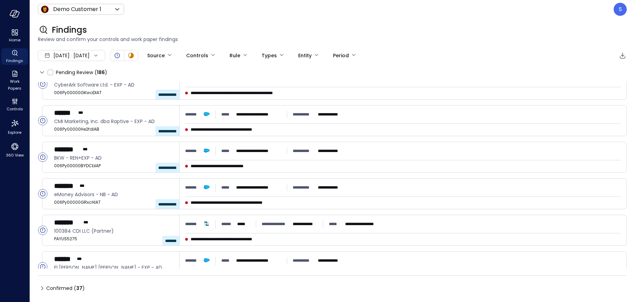
scroll to position [598, 0]
